Goal: Transaction & Acquisition: Purchase product/service

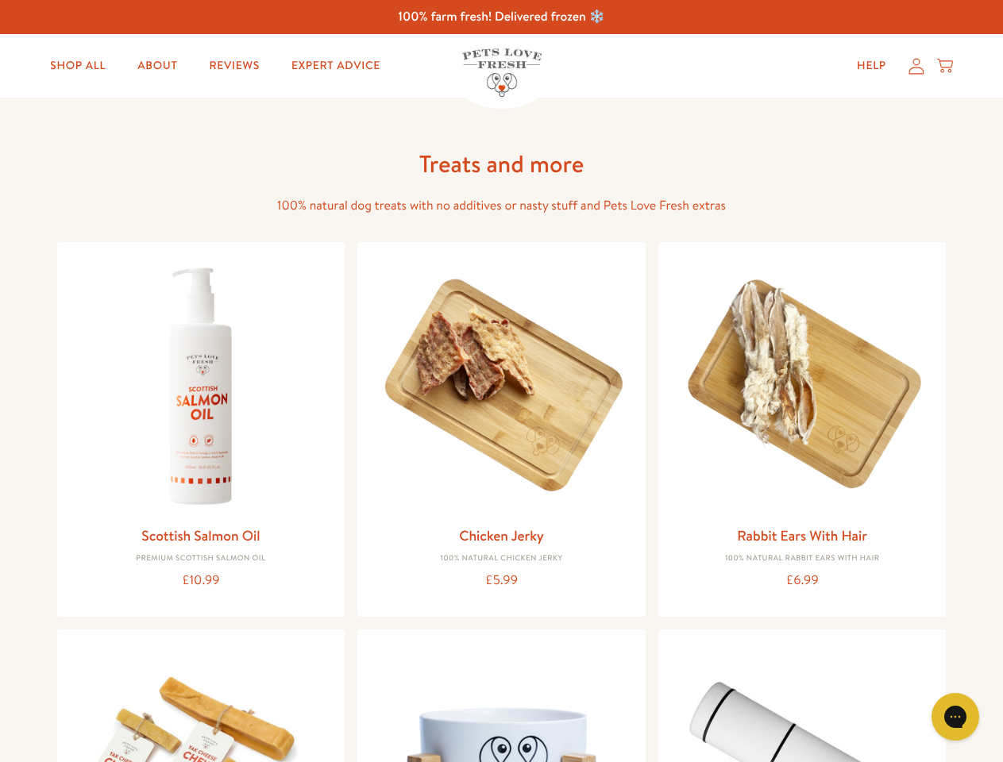
click at [955, 717] on icon "Gorgias live chat" at bounding box center [955, 716] width 15 height 15
